Goal: Task Accomplishment & Management: Manage account settings

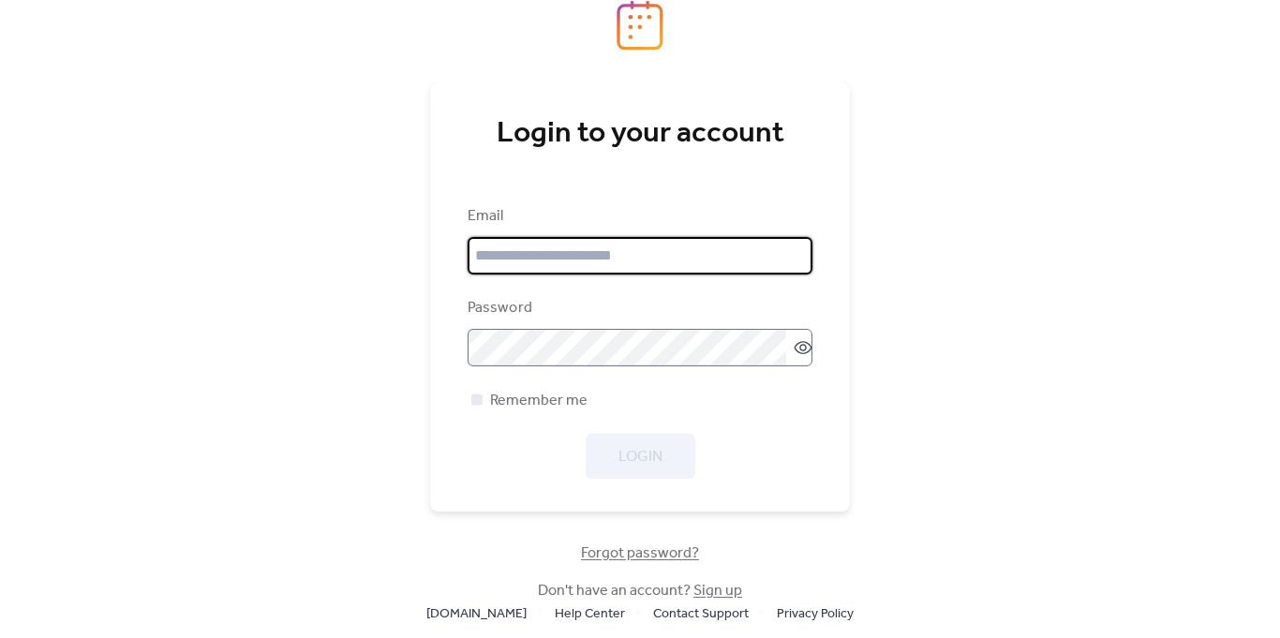
type input "**********"
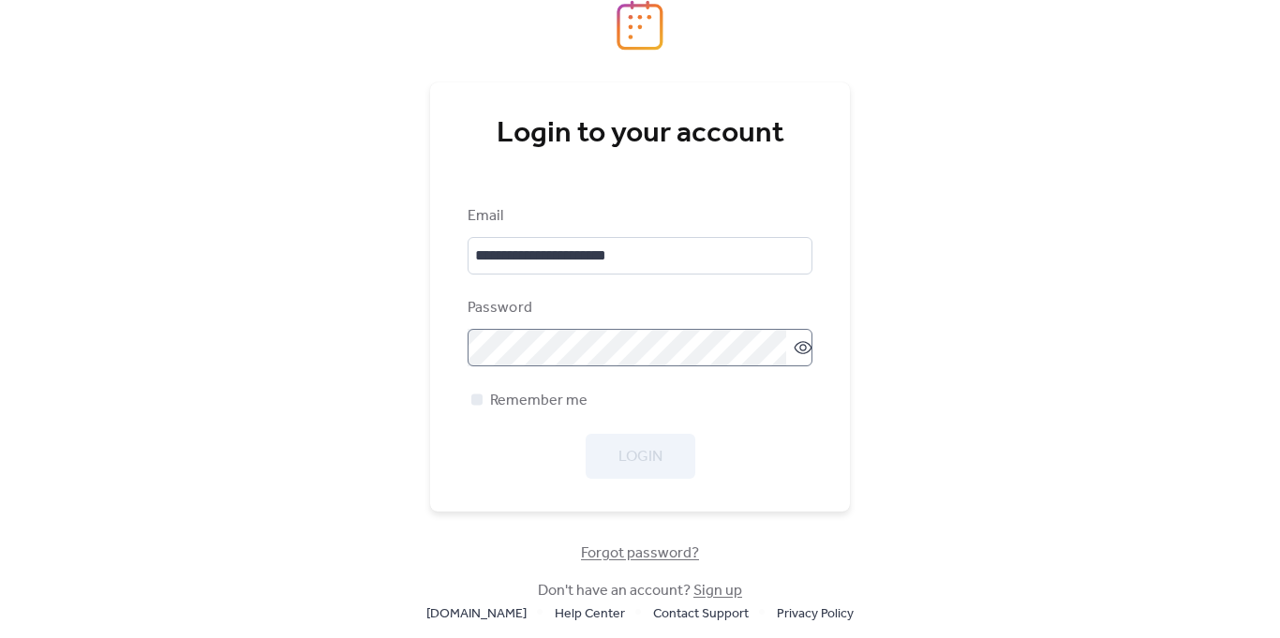
click at [799, 346] on icon at bounding box center [802, 347] width 7 height 7
click at [653, 446] on span "Login" at bounding box center [641, 457] width 44 height 22
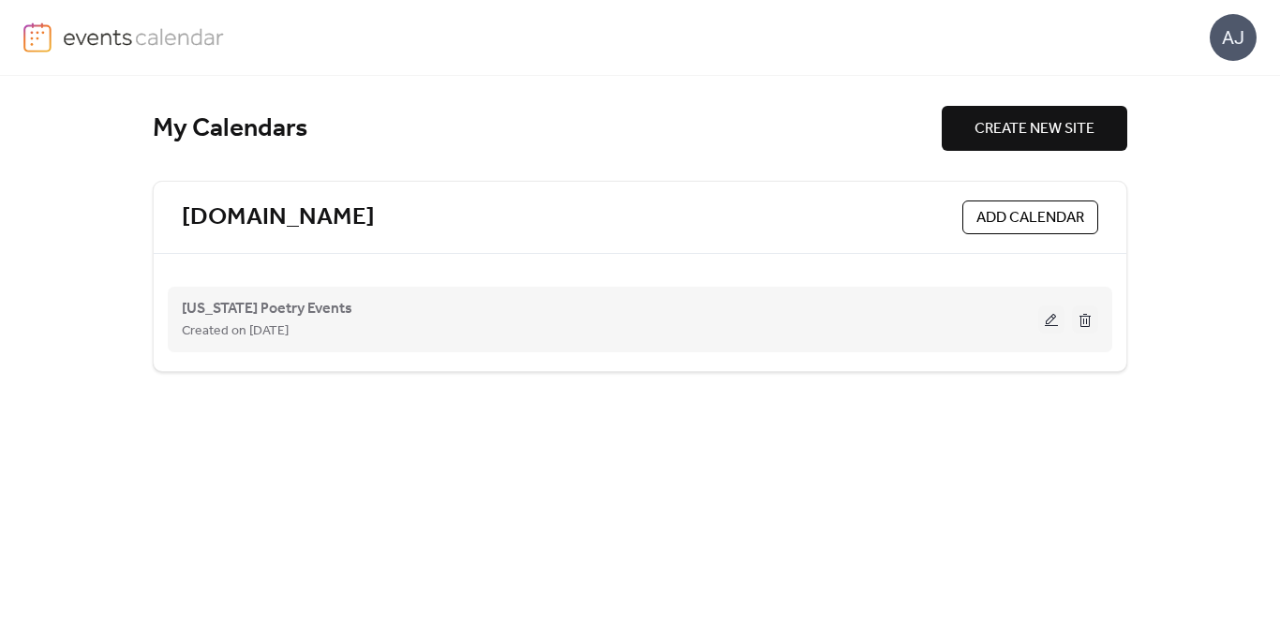
click at [1046, 327] on button at bounding box center [1051, 320] width 26 height 28
